Goal: Information Seeking & Learning: Learn about a topic

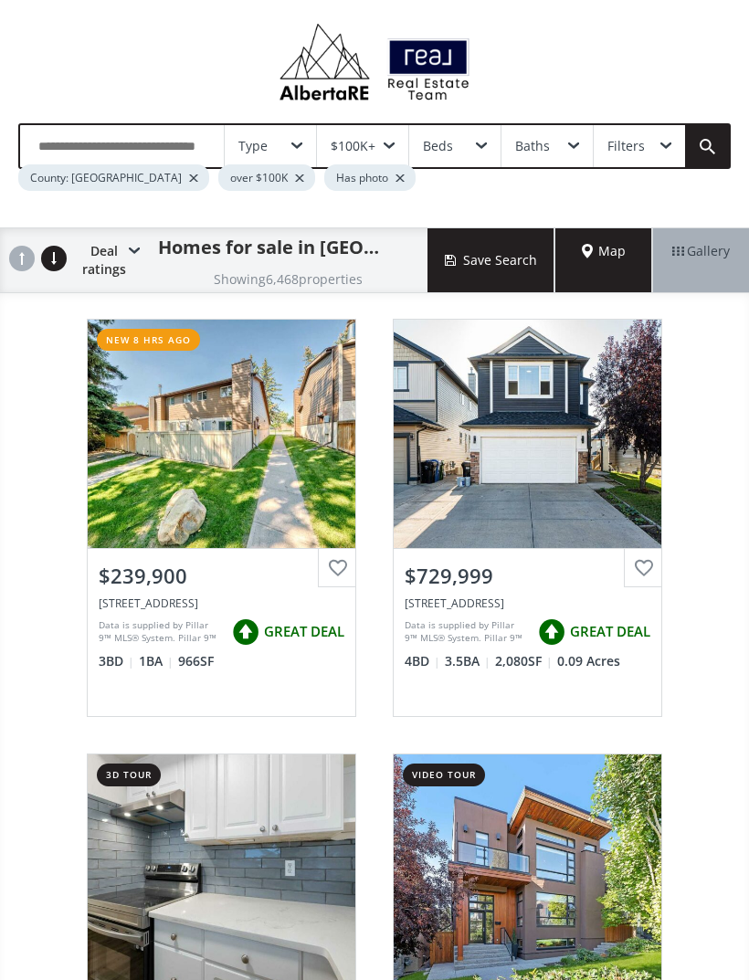
click at [613, 269] on div "Map" at bounding box center [603, 260] width 97 height 64
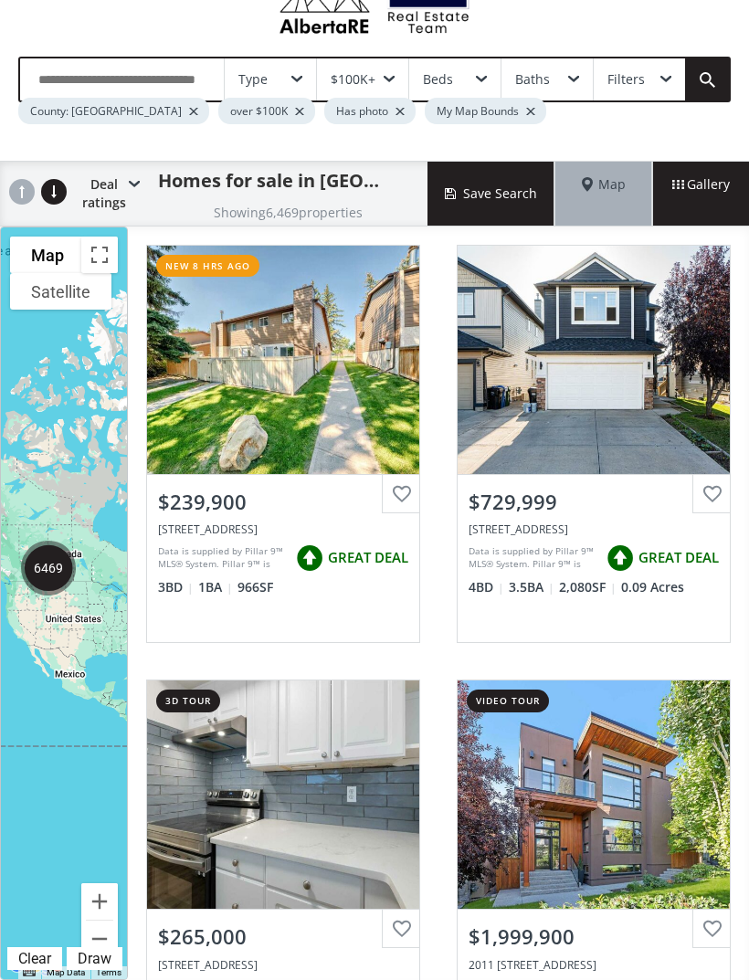
scroll to position [58, 0]
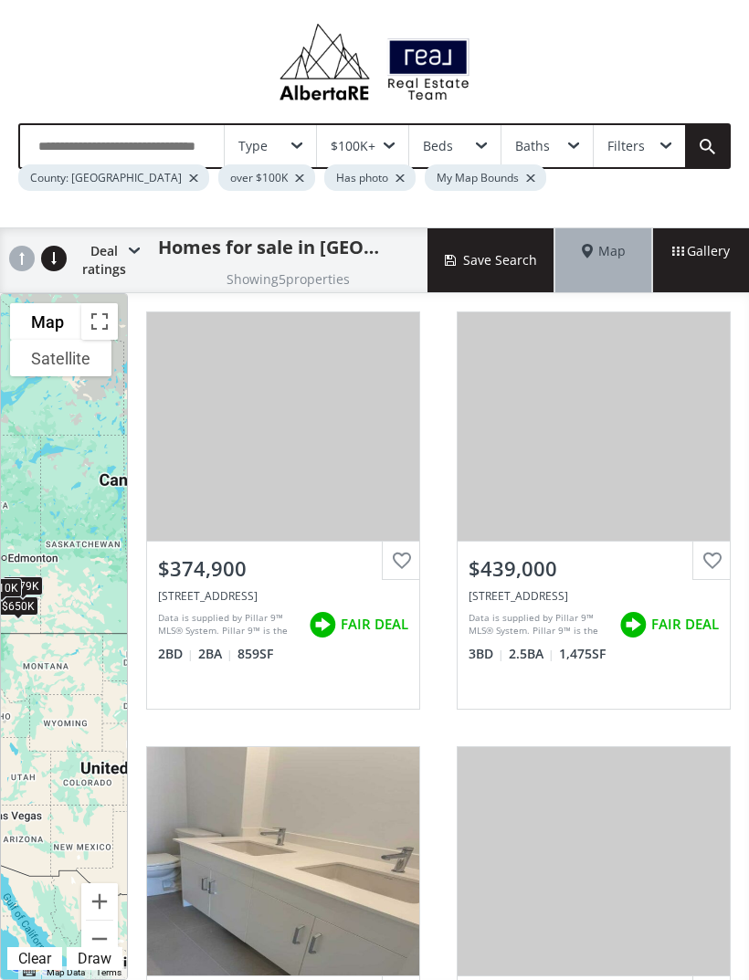
scroll to position [58, 0]
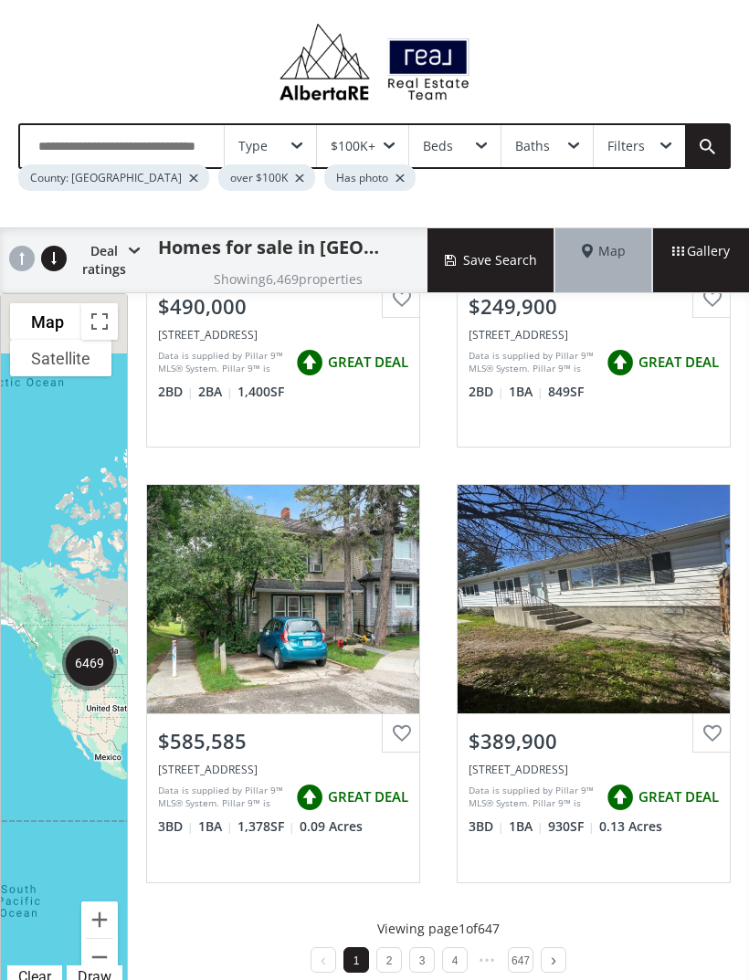
scroll to position [1567, 0]
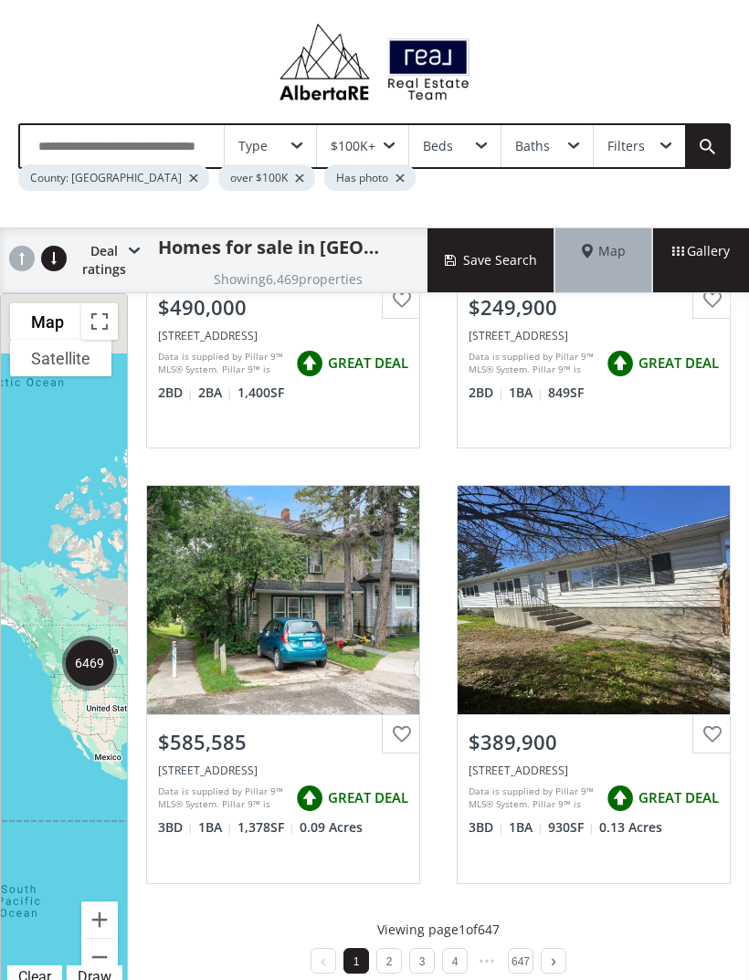
click at [383, 955] on li "2" at bounding box center [389, 961] width 26 height 26
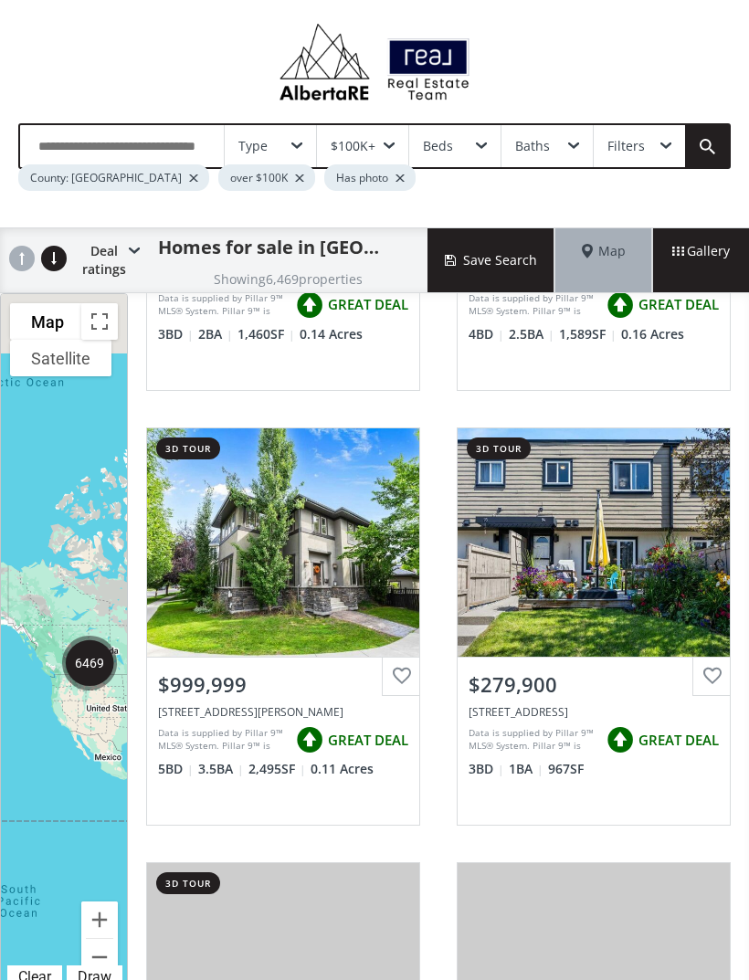
scroll to position [755, 0]
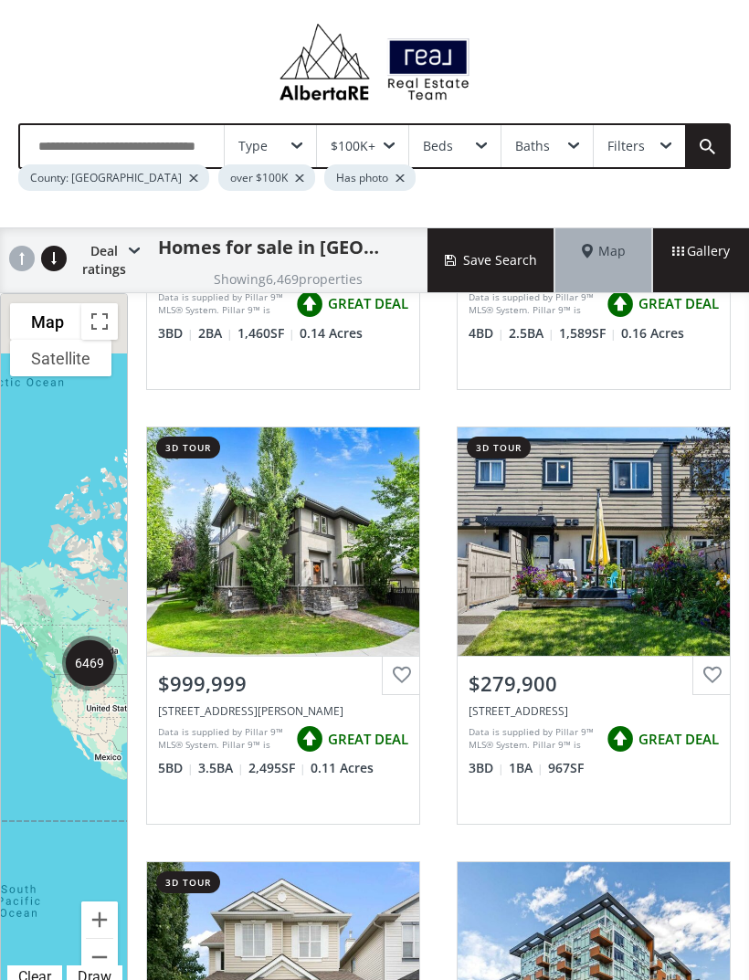
click at [364, 624] on div "View Photos & Details" at bounding box center [283, 541] width 272 height 228
click at [325, 538] on div "View Photos & Details" at bounding box center [283, 542] width 132 height 18
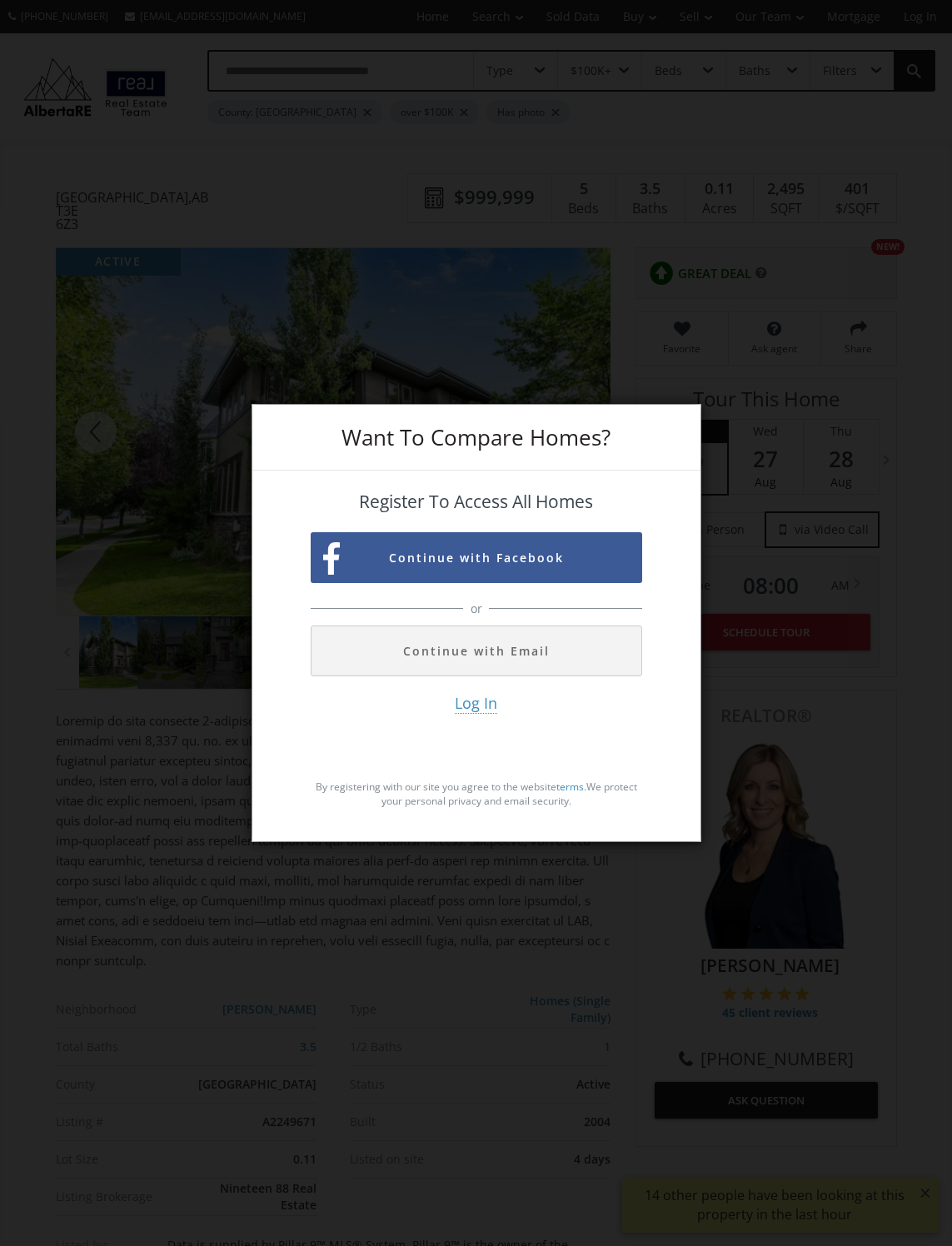
click at [632, 262] on div "Want To Compare Homes? Register To Access All Homes Continue with Facebook or C…" at bounding box center [476, 623] width 952 height 1246
click at [810, 200] on div "Want To Compare Homes? Register To Access All Homes Continue with Facebook or C…" at bounding box center [476, 623] width 952 height 1246
click at [805, 212] on div "Want To Compare Homes? Register To Access All Homes Continue with Facebook or C…" at bounding box center [476, 623] width 952 height 1246
click at [798, 203] on div "Want To Compare Homes? Register To Access All Homes Continue with Facebook or C…" at bounding box center [476, 623] width 952 height 1246
click at [796, 213] on div "Want To Compare Homes? Register To Access All Homes Continue with Facebook or C…" at bounding box center [476, 623] width 952 height 1246
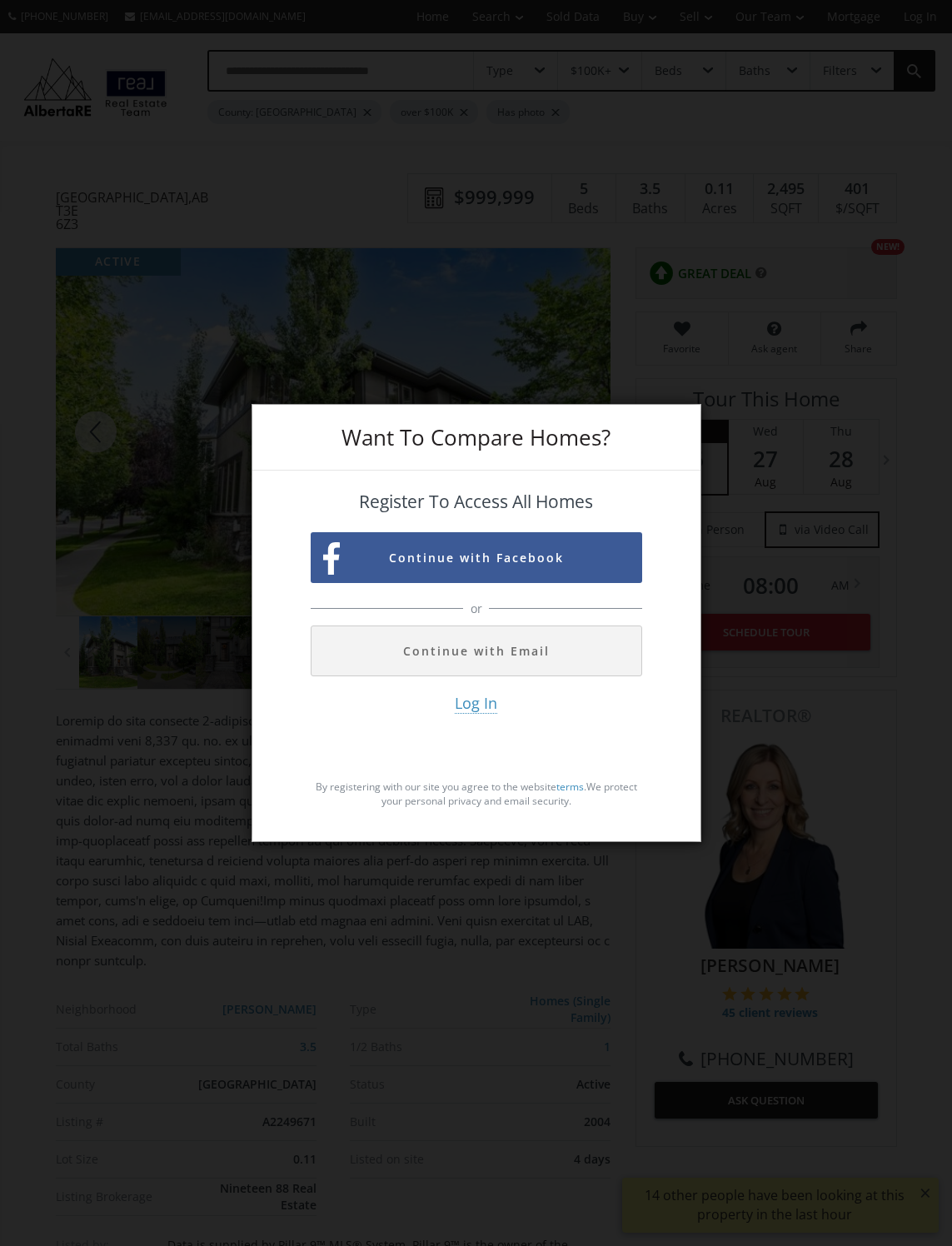
click at [786, 440] on div "Want To Compare Homes? Register To Access All Homes Continue with Facebook or C…" at bounding box center [476, 623] width 952 height 1246
click at [743, 377] on div "Want To Compare Homes? Register To Access All Homes Continue with Facebook or C…" at bounding box center [476, 623] width 952 height 1246
click at [669, 344] on div "Want To Compare Homes? Register To Access All Homes Continue with Facebook or C…" at bounding box center [476, 623] width 952 height 1246
click at [671, 320] on div "Want To Compare Homes? Register To Access All Homes Continue with Facebook or C…" at bounding box center [476, 623] width 952 height 1246
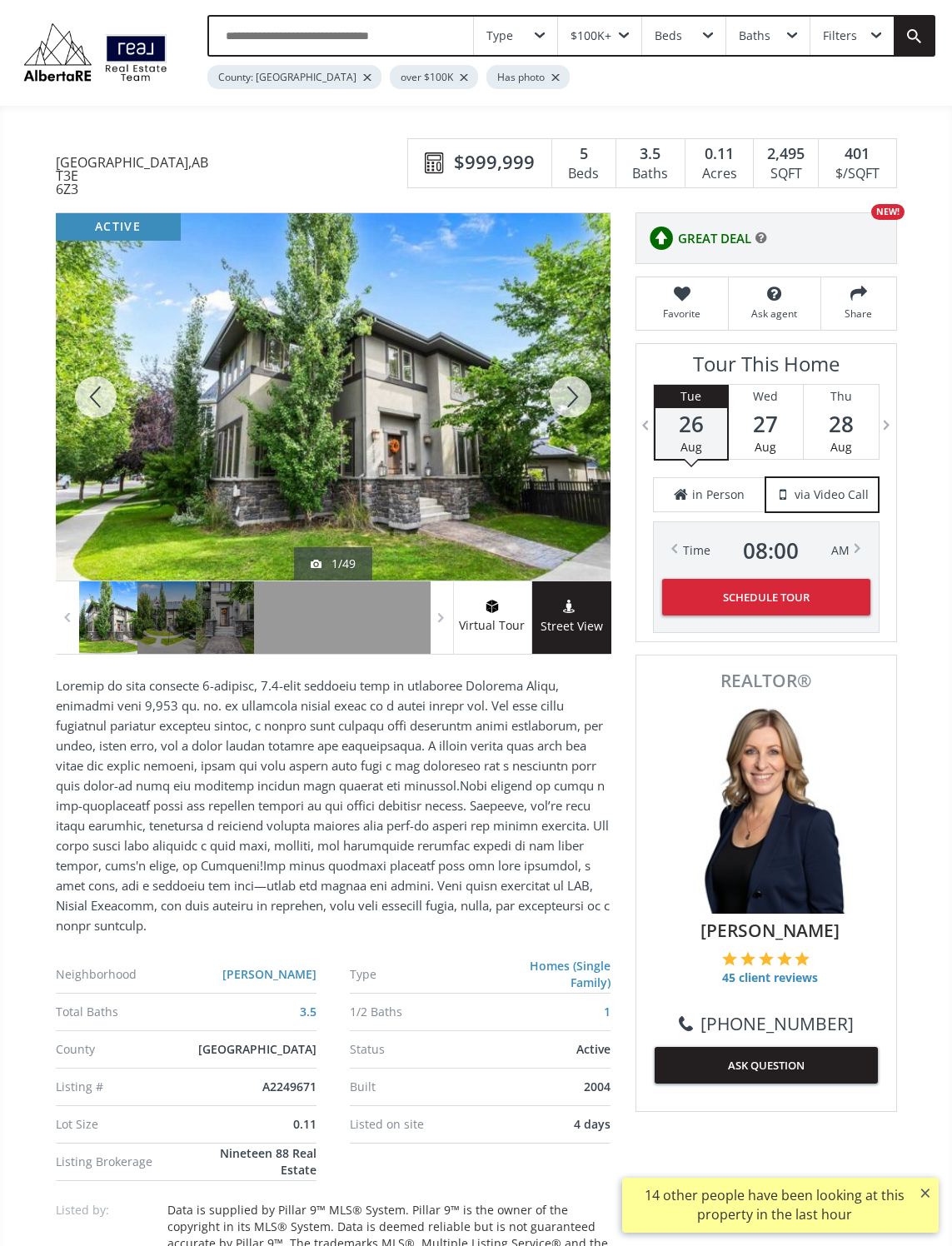
click at [580, 396] on div at bounding box center [571, 397] width 80 height 368
